Goal: Information Seeking & Learning: Learn about a topic

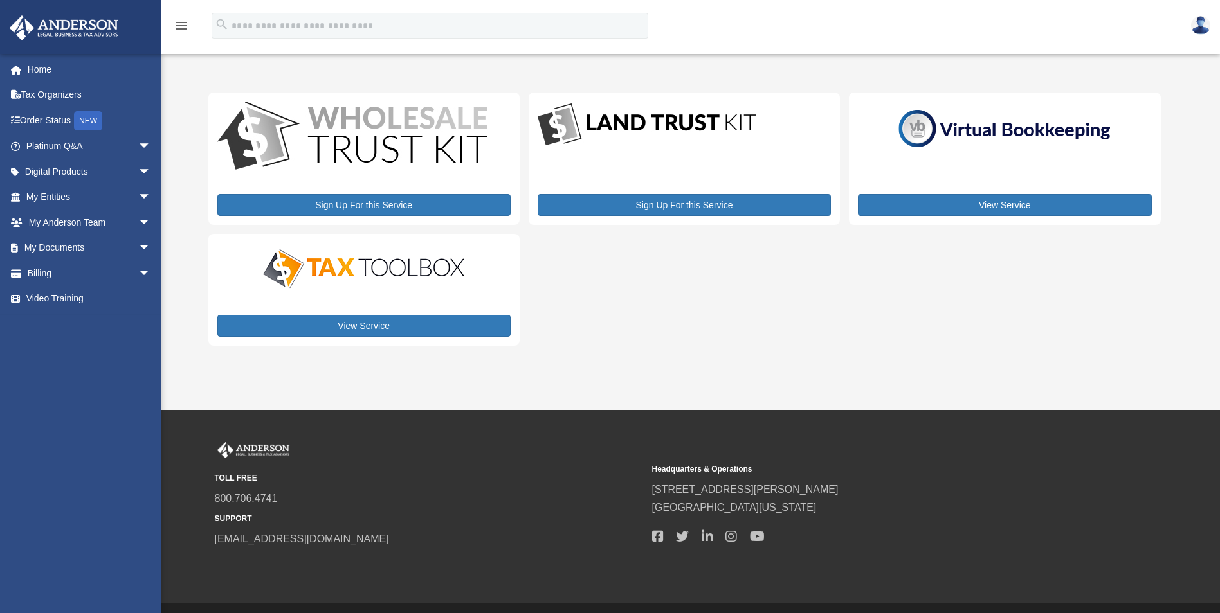
click at [1204, 24] on img at bounding box center [1200, 25] width 19 height 19
click at [138, 195] on span "arrow_drop_down" at bounding box center [151, 198] width 26 height 26
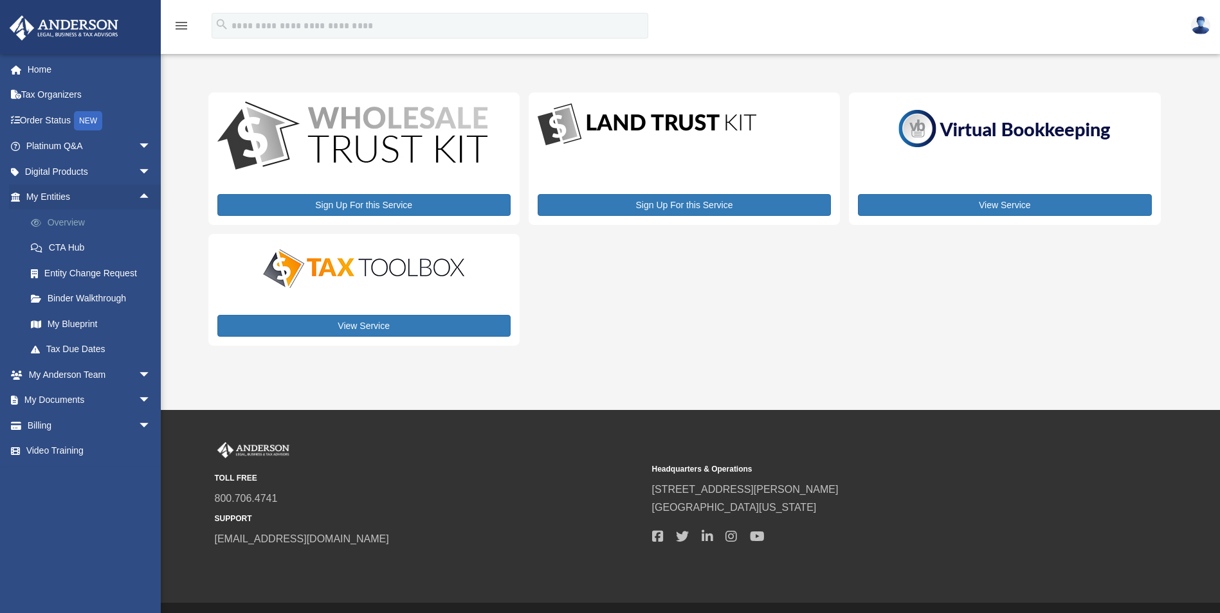
click at [83, 221] on link "Overview" at bounding box center [94, 223] width 152 height 26
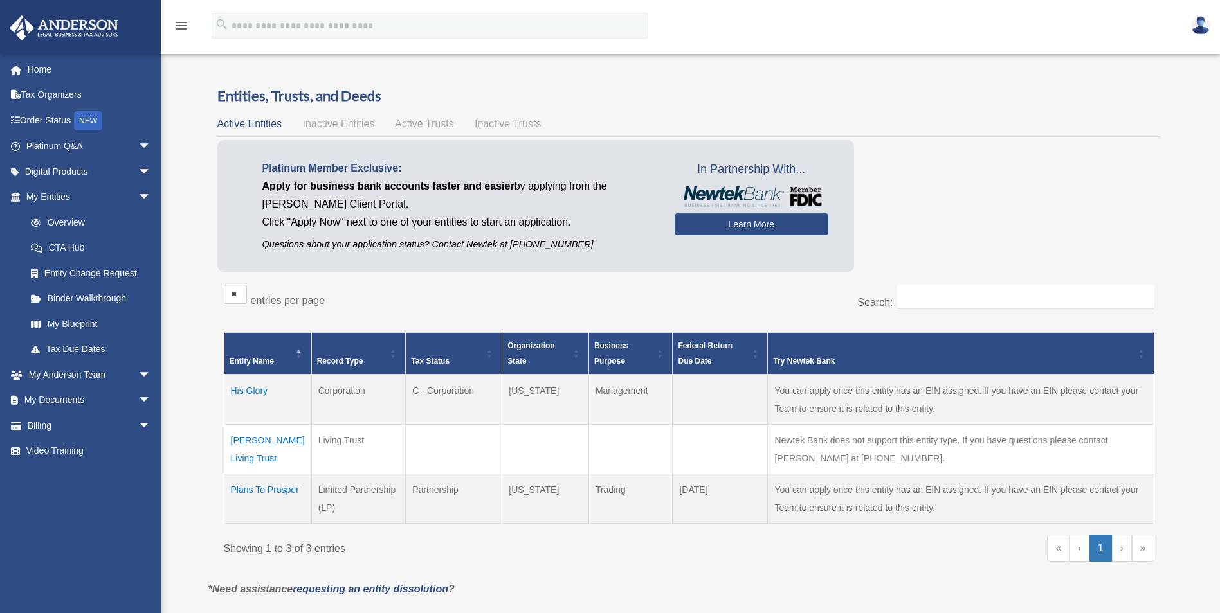
click at [275, 440] on td "[PERSON_NAME] Living Trust" at bounding box center [267, 449] width 87 height 50
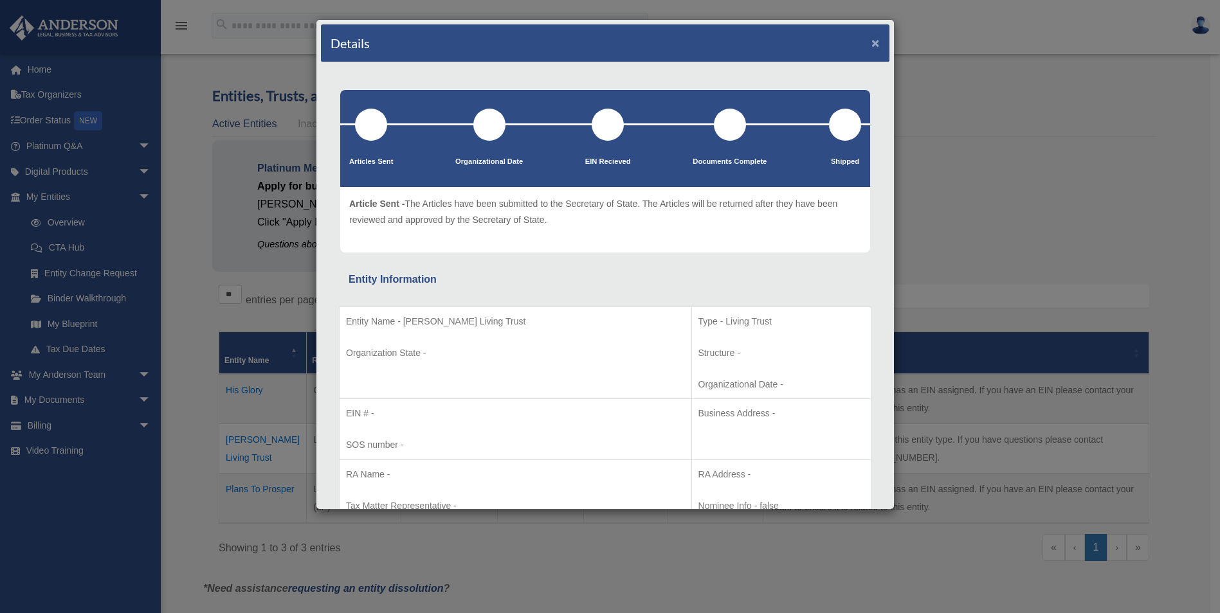
click at [871, 43] on button "×" at bounding box center [875, 43] width 8 height 14
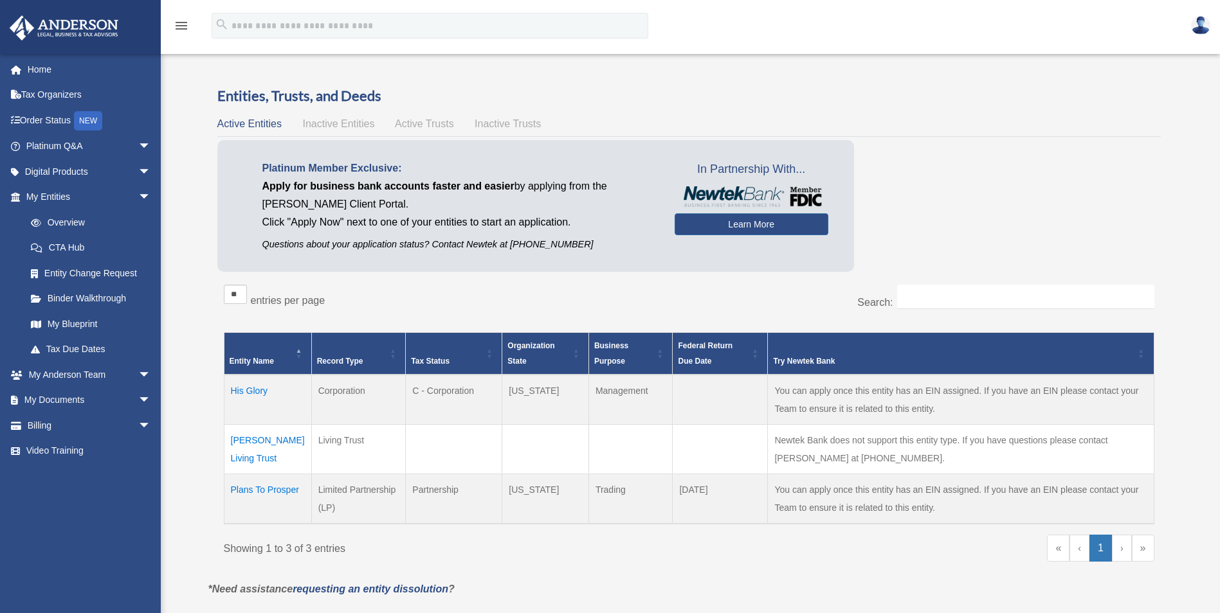
click at [253, 388] on td "His Glory" at bounding box center [267, 400] width 87 height 50
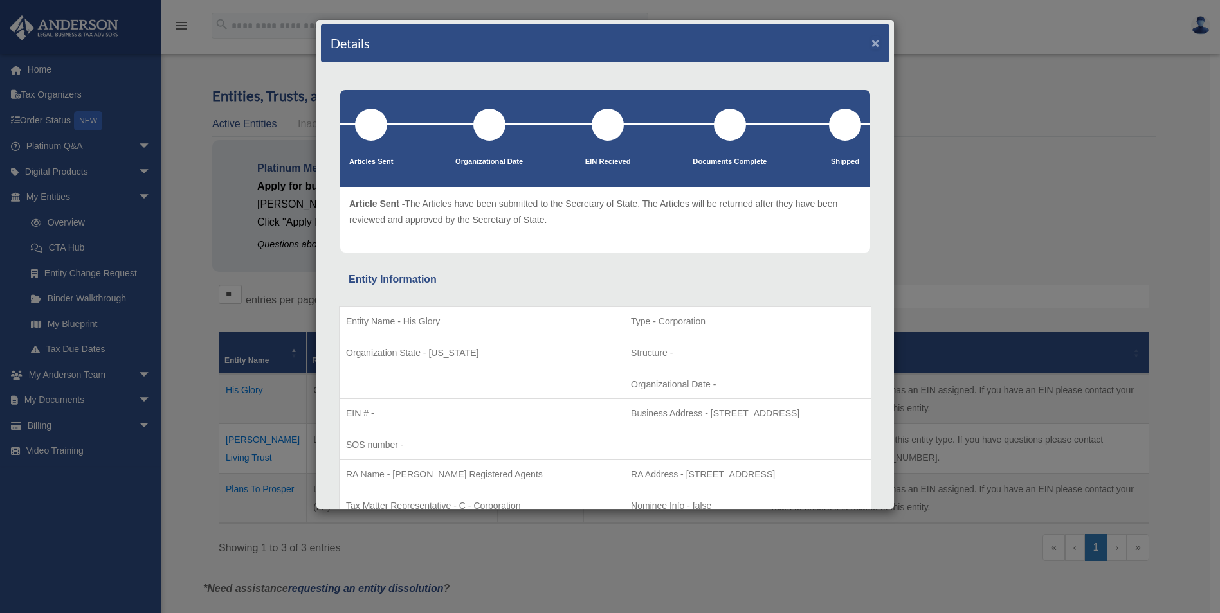
click at [871, 46] on button "×" at bounding box center [875, 43] width 8 height 14
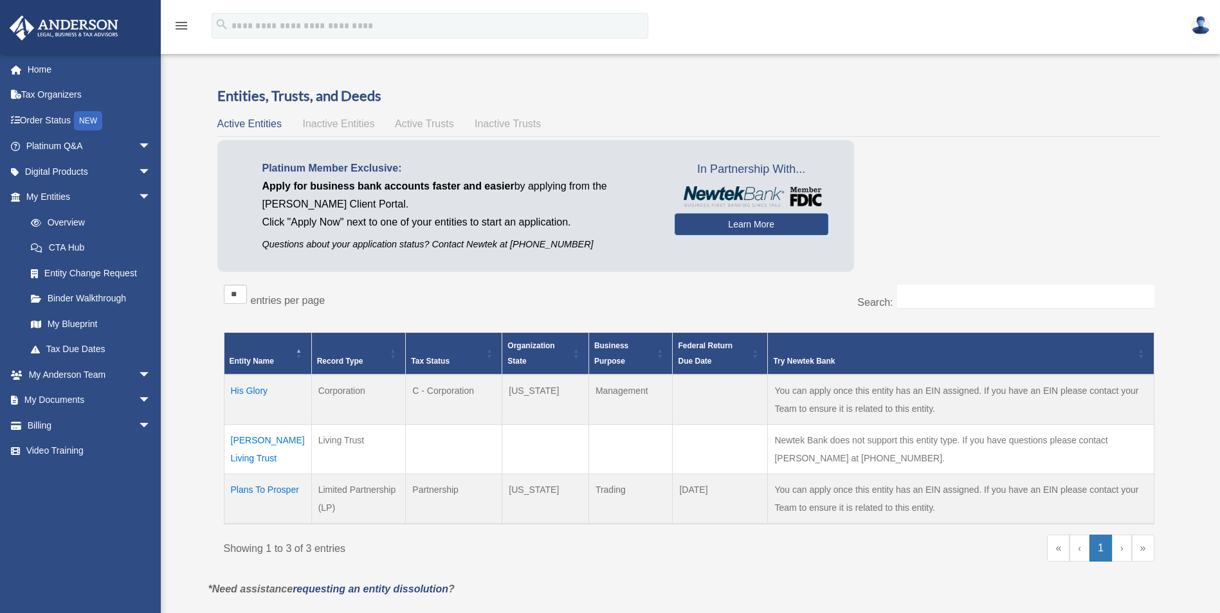
click at [248, 490] on td "Plans To Prosper" at bounding box center [267, 499] width 87 height 50
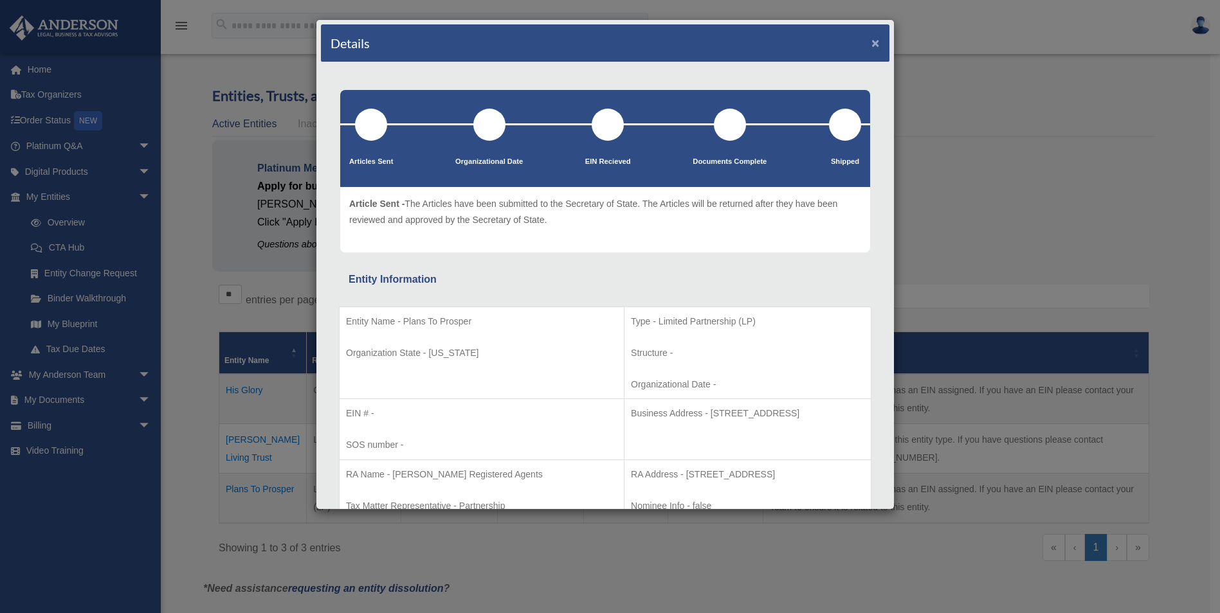
click at [871, 42] on button "×" at bounding box center [875, 43] width 8 height 14
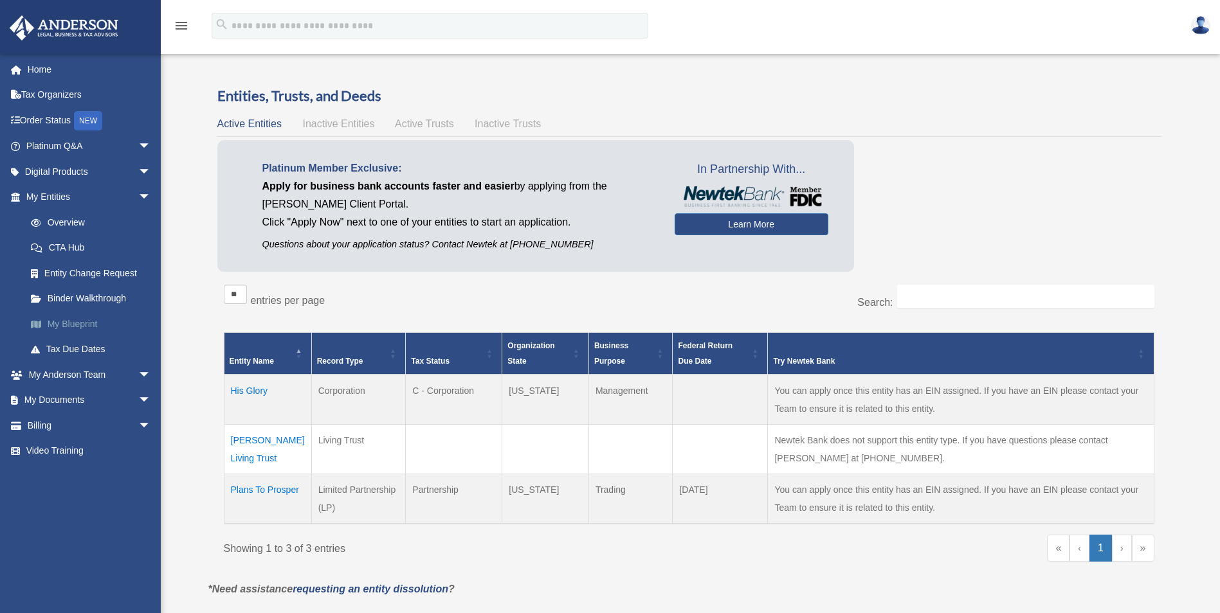
click at [85, 325] on link "My Blueprint" at bounding box center [94, 324] width 152 height 26
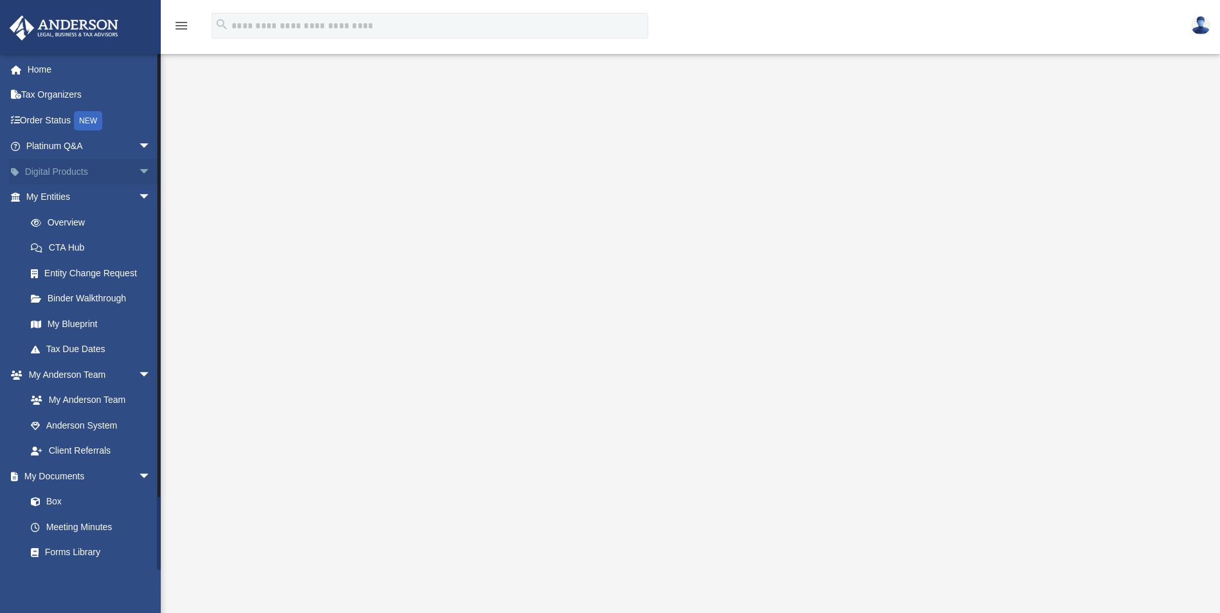
click at [138, 170] on span "arrow_drop_down" at bounding box center [151, 172] width 26 height 26
